Goal: Task Accomplishment & Management: Manage account settings

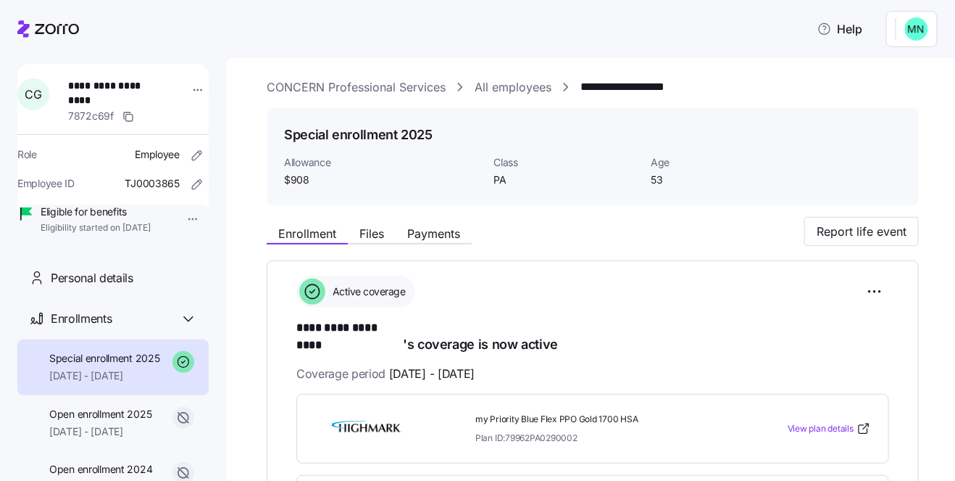
click at [58, 36] on icon at bounding box center [48, 28] width 62 height 17
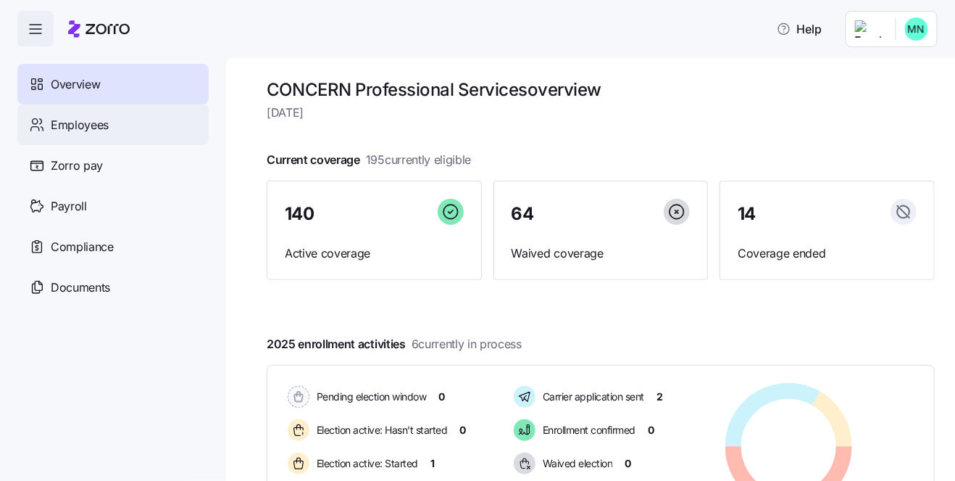
click at [96, 122] on span "Employees" at bounding box center [80, 125] width 58 height 18
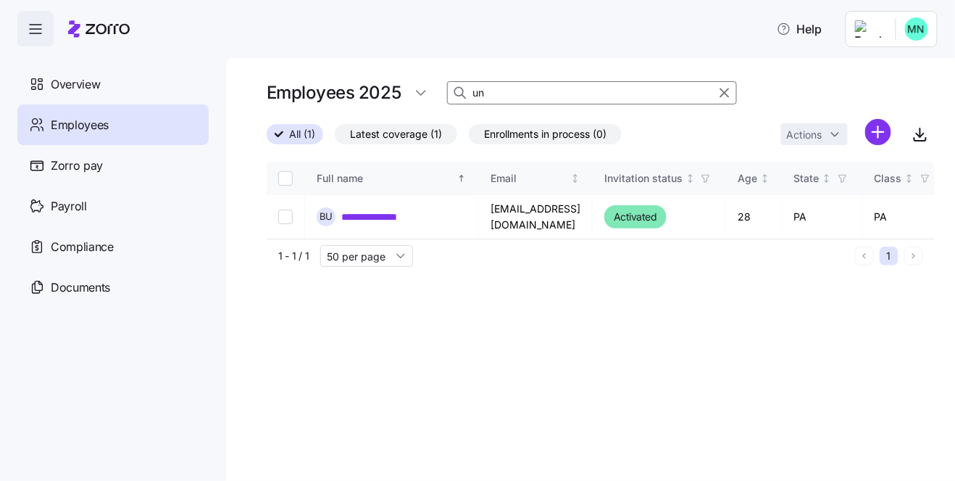
type input "u"
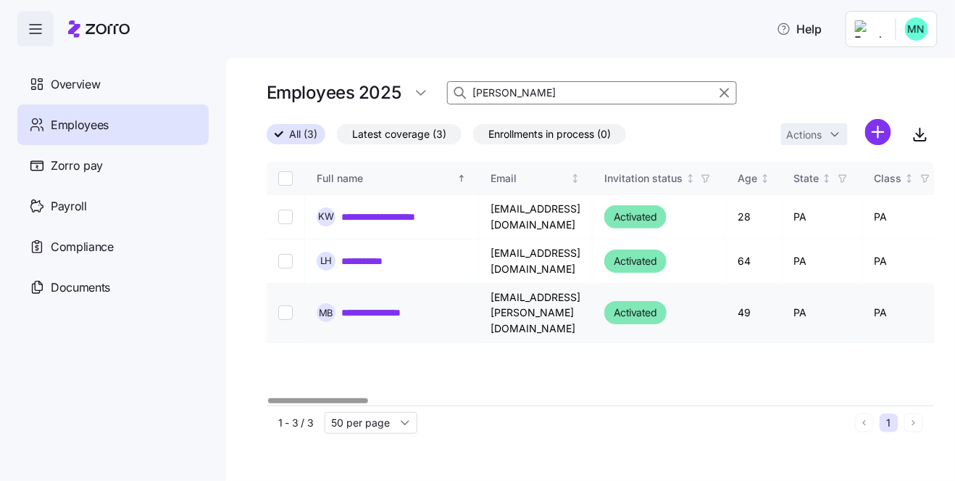
type input "[PERSON_NAME]"
click at [379, 305] on link "**********" at bounding box center [390, 312] width 98 height 14
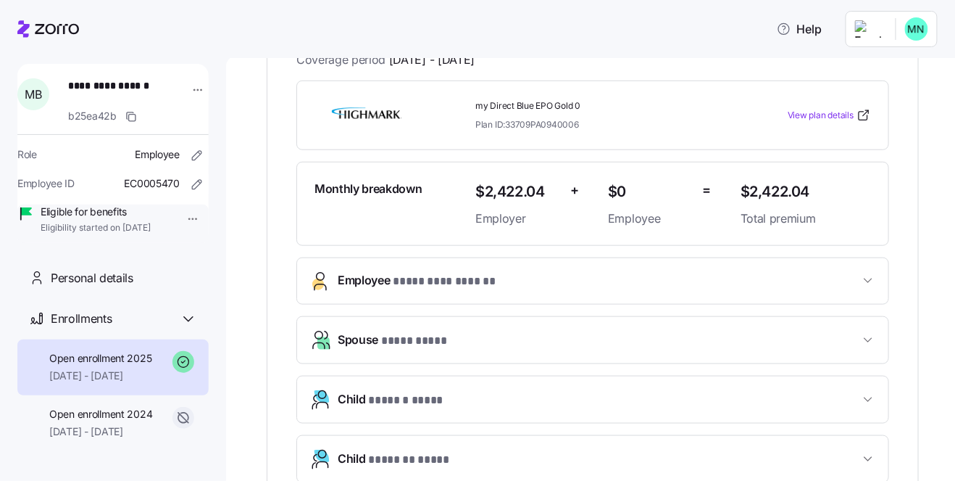
scroll to position [349, 0]
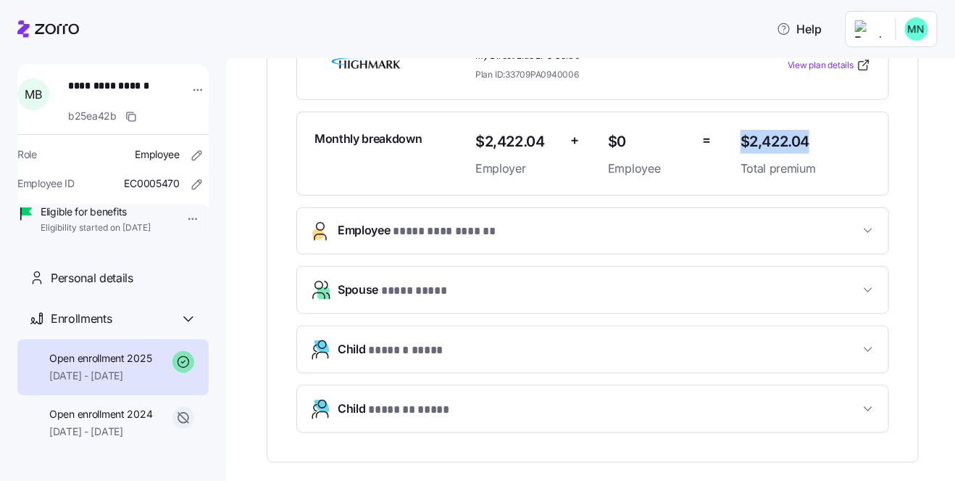
drag, startPoint x: 826, startPoint y: 133, endPoint x: 736, endPoint y: 136, distance: 89.9
click at [736, 136] on div "$2,422.04 Total premium" at bounding box center [806, 153] width 142 height 59
copy span "$2,422.04"
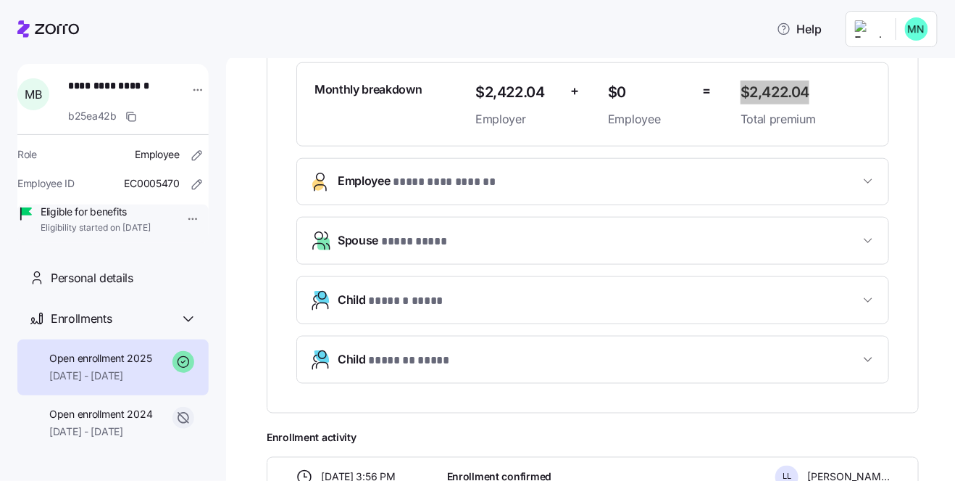
scroll to position [399, 0]
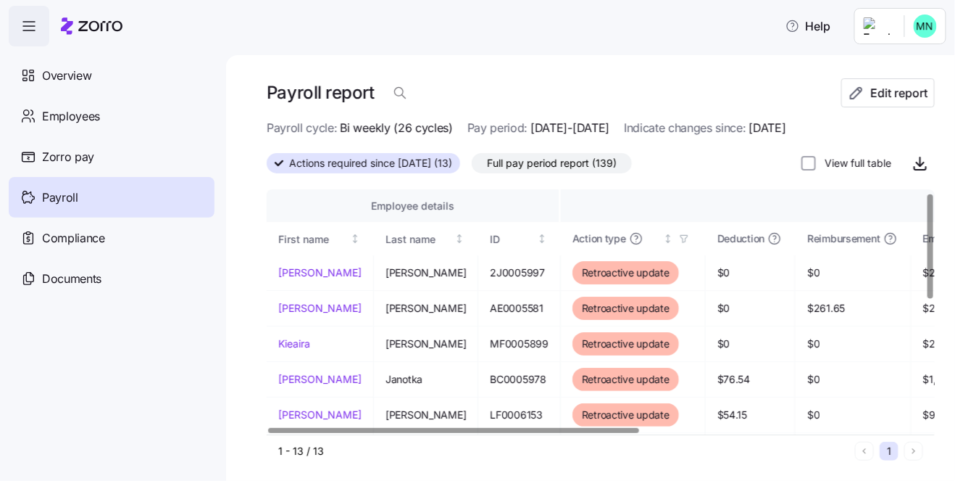
scroll to position [8, 0]
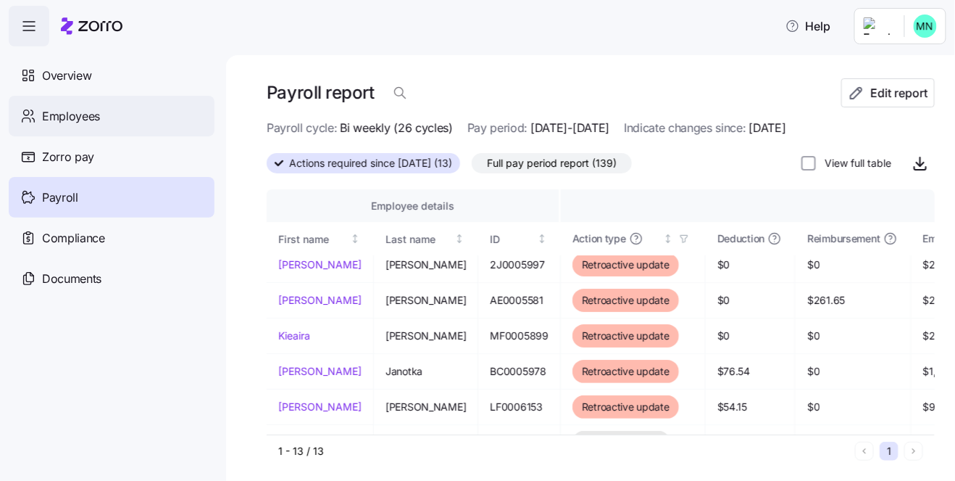
click at [69, 114] on span "Employees" at bounding box center [71, 116] width 58 height 18
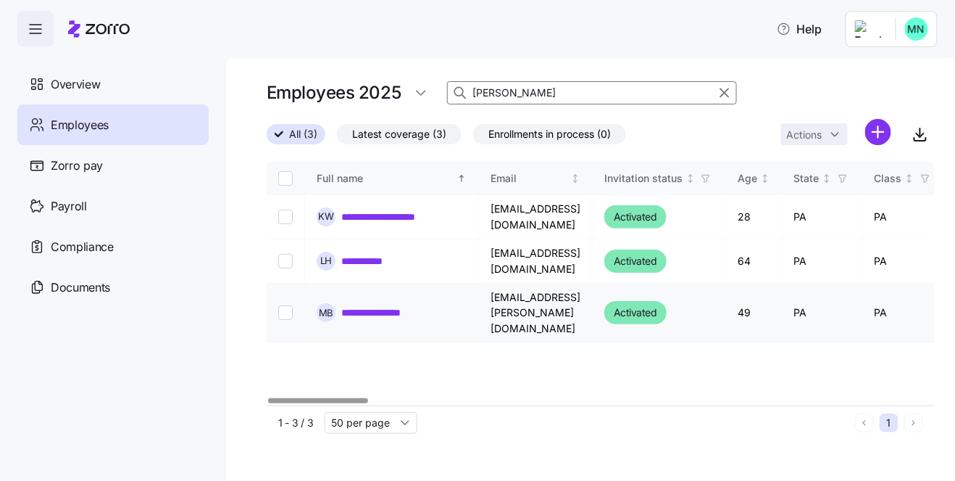
click at [401, 305] on link "**********" at bounding box center [390, 312] width 98 height 14
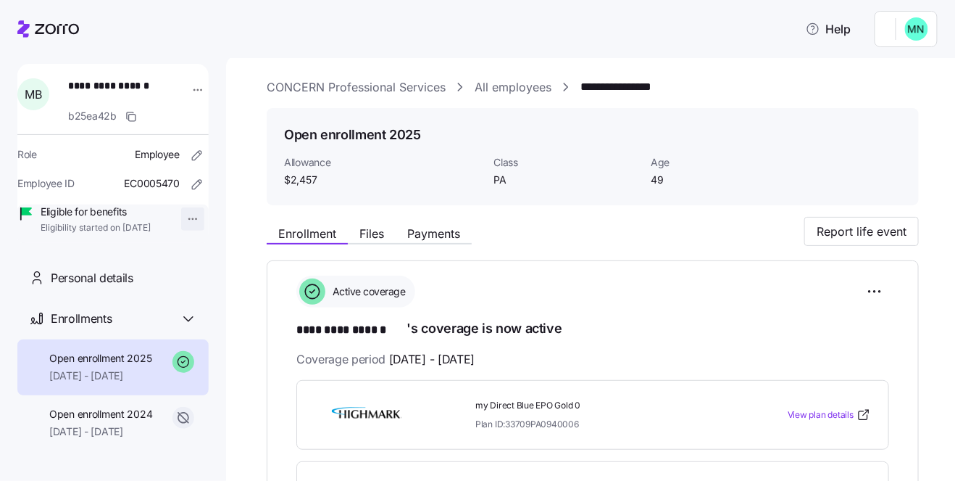
click at [186, 215] on html "**********" at bounding box center [477, 236] width 955 height 472
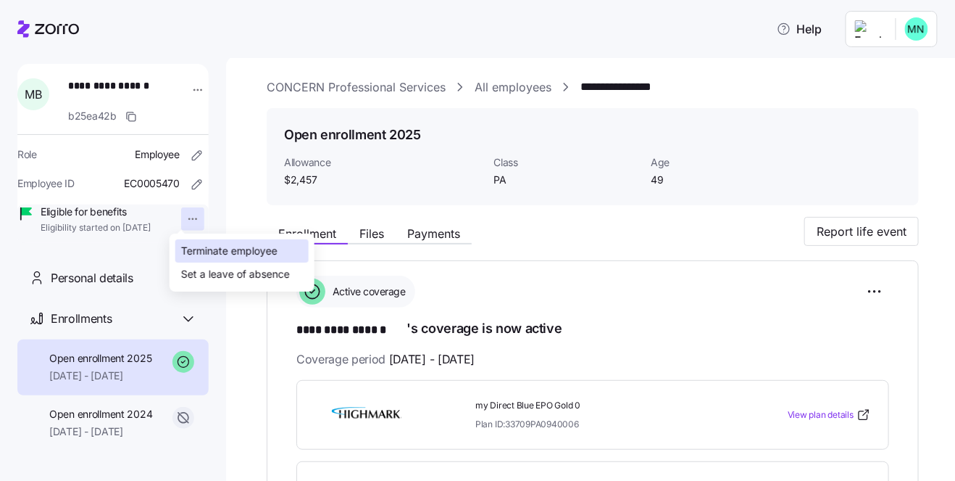
click at [192, 243] on div "Terminate employee" at bounding box center [229, 251] width 96 height 16
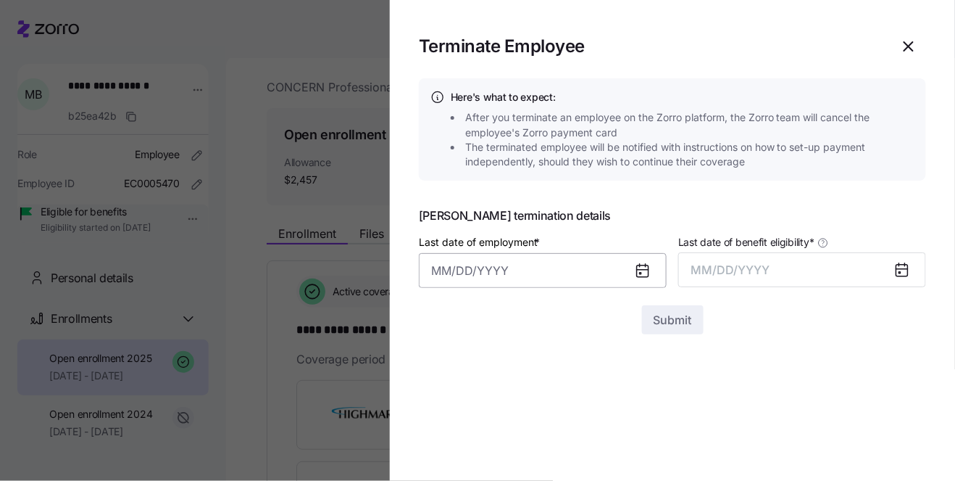
click at [589, 276] on input "Last date of employment *" at bounding box center [543, 270] width 248 height 35
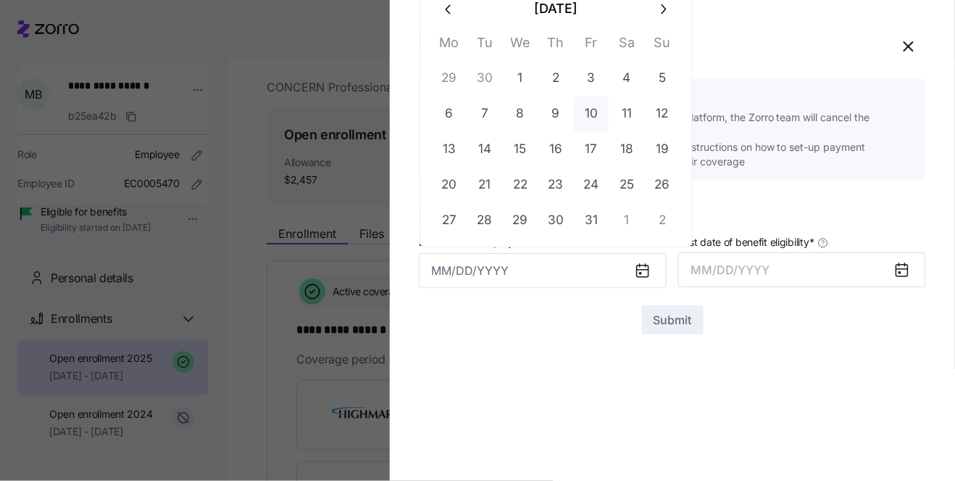
click at [583, 110] on button "10" at bounding box center [591, 113] width 35 height 35
type input "[DATE]"
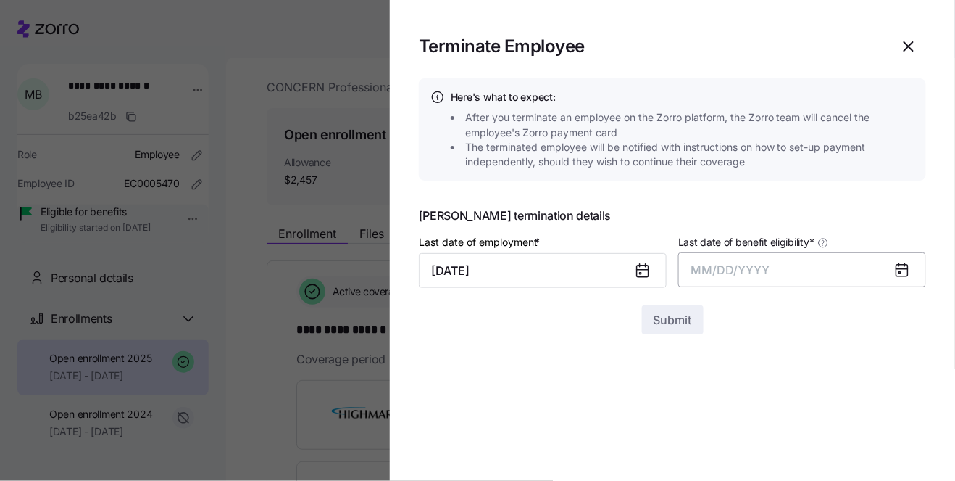
click at [776, 269] on button "MM/DD/YYYY" at bounding box center [802, 269] width 248 height 35
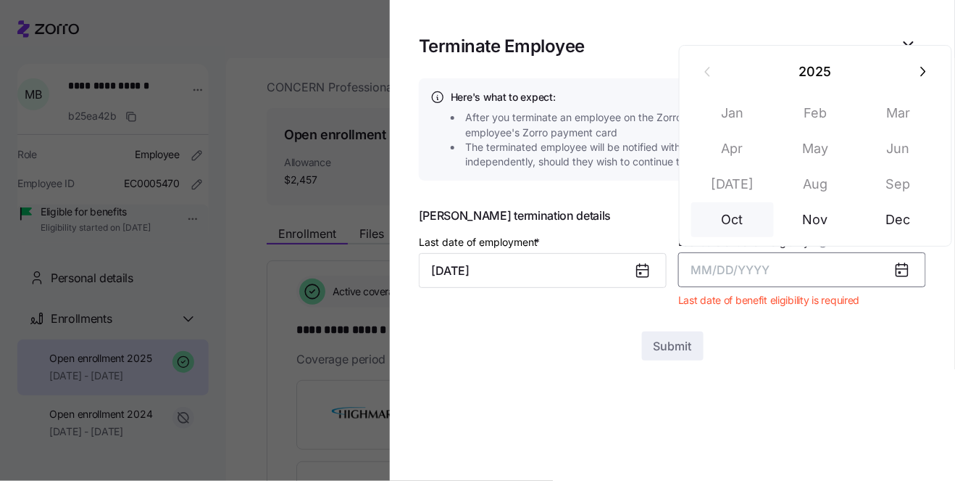
click at [739, 226] on button "Oct" at bounding box center [732, 219] width 83 height 35
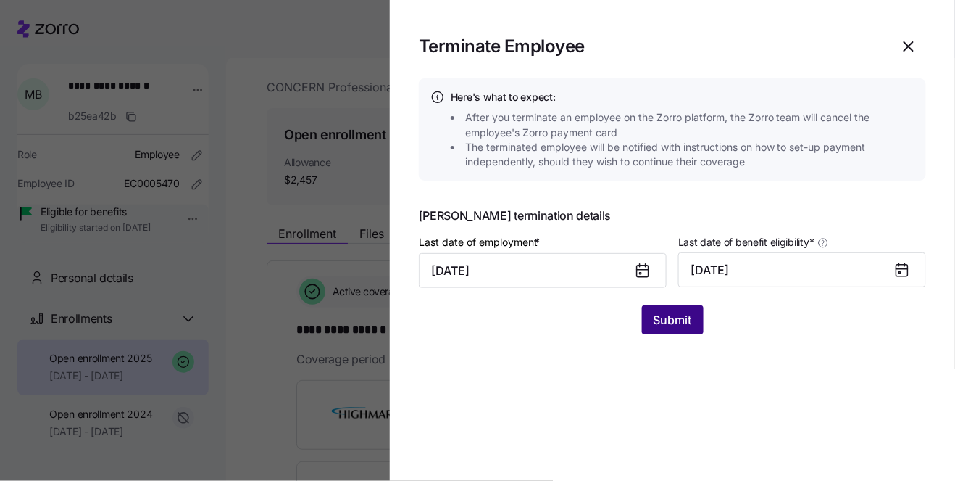
click at [686, 329] on button "Submit" at bounding box center [673, 319] width 62 height 29
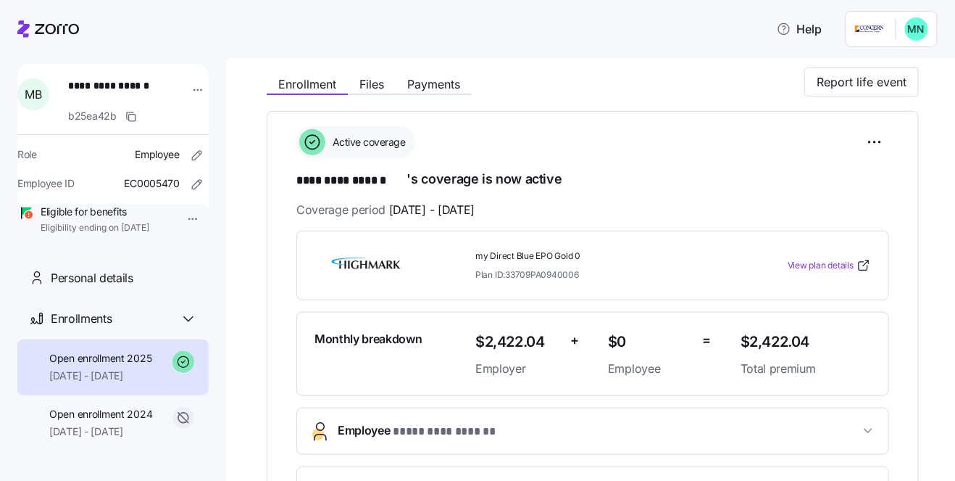
scroll to position [149, 0]
